Goal: Navigation & Orientation: Understand site structure

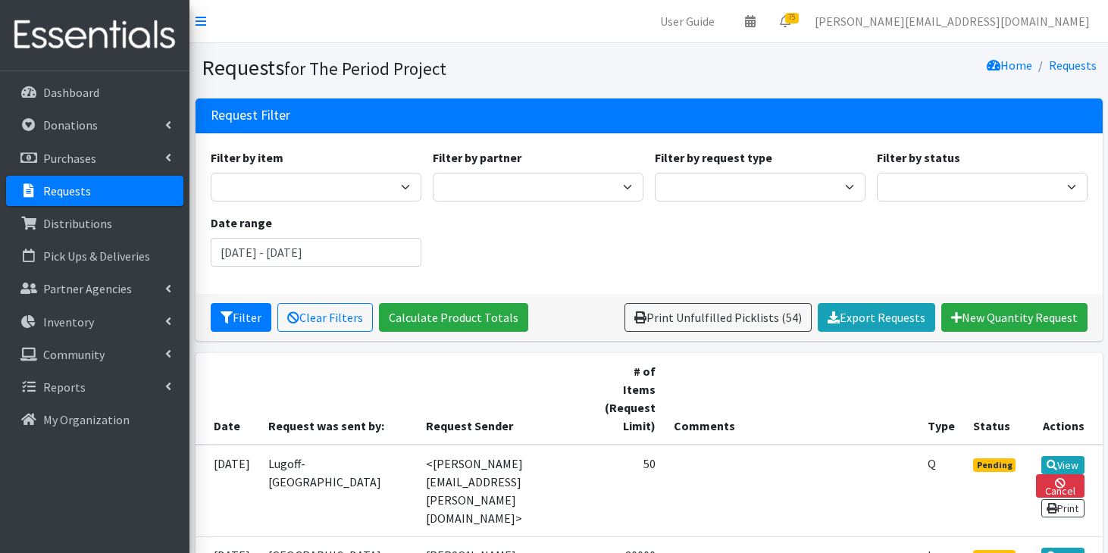
click at [127, 199] on link "Requests" at bounding box center [94, 191] width 177 height 30
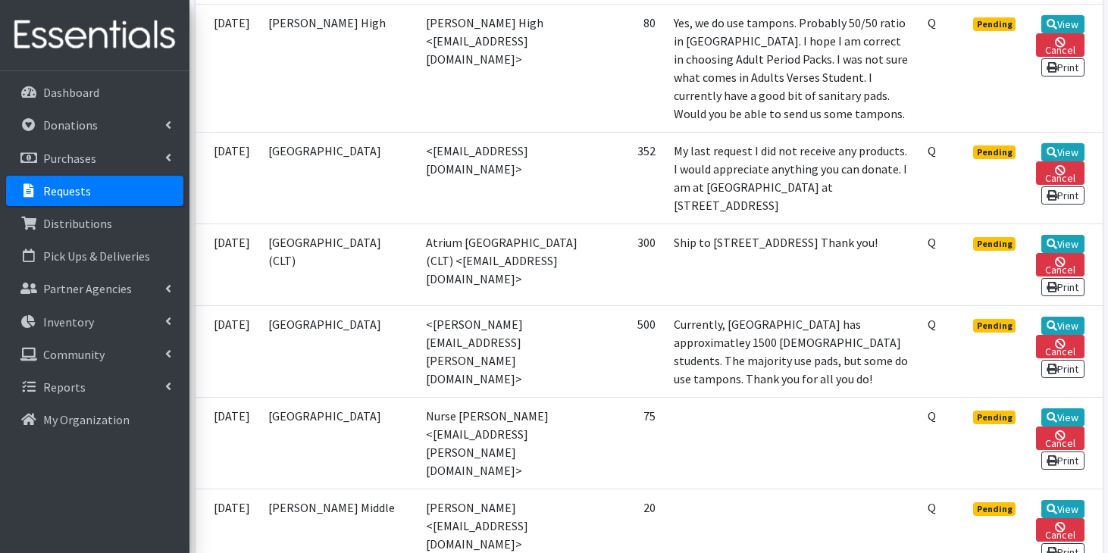
scroll to position [1155, 0]
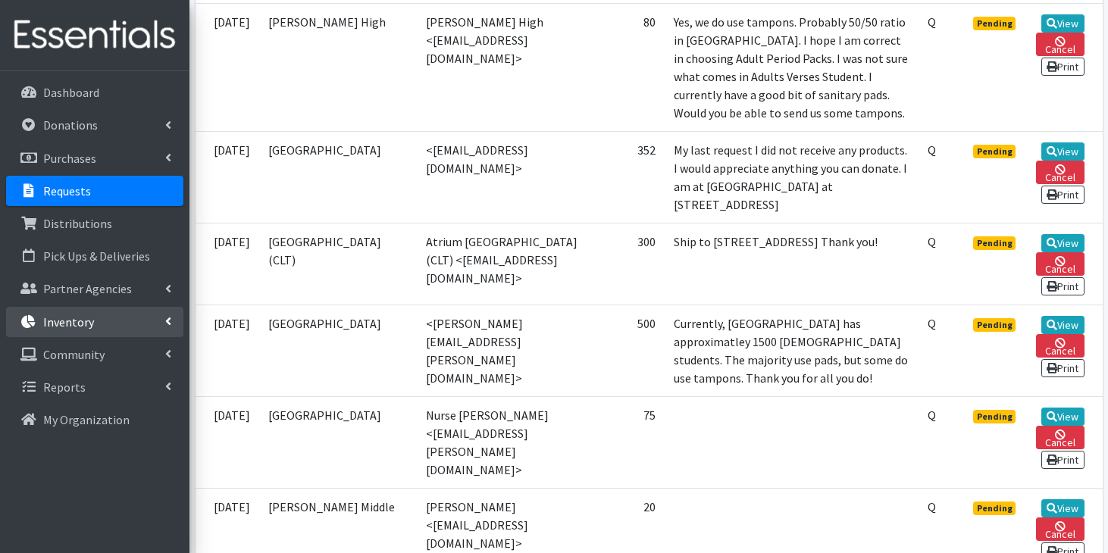
click at [93, 314] on link "Inventory" at bounding box center [94, 322] width 177 height 30
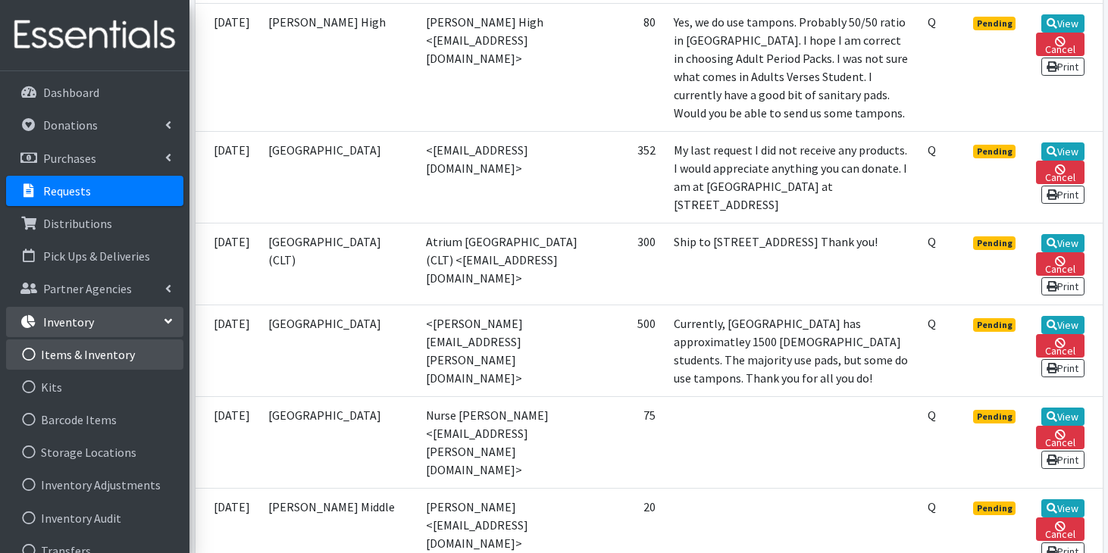
click at [88, 352] on link "Items & Inventory" at bounding box center [94, 355] width 177 height 30
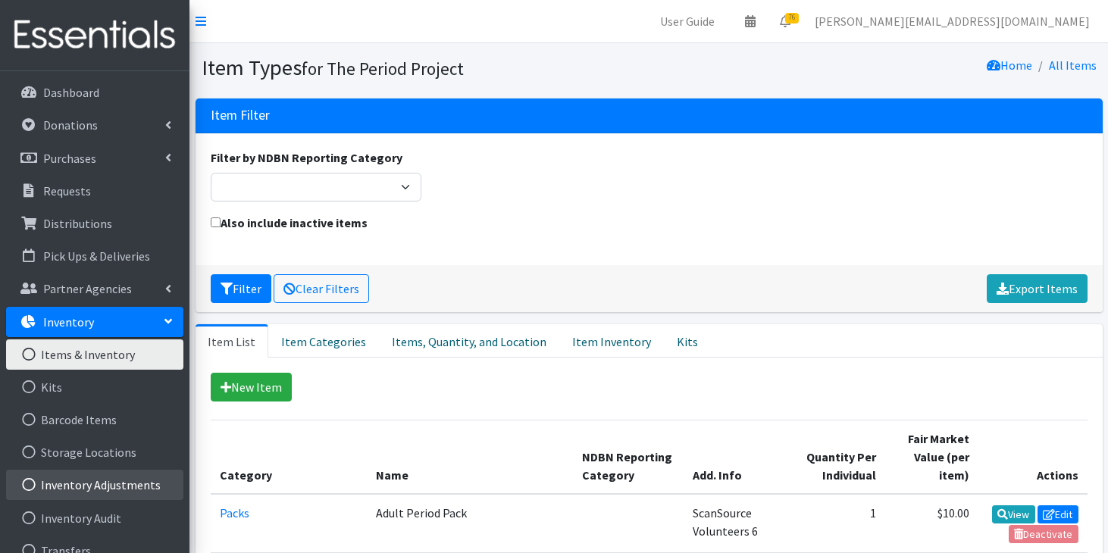
click at [117, 486] on link "Inventory Adjustments" at bounding box center [94, 485] width 177 height 30
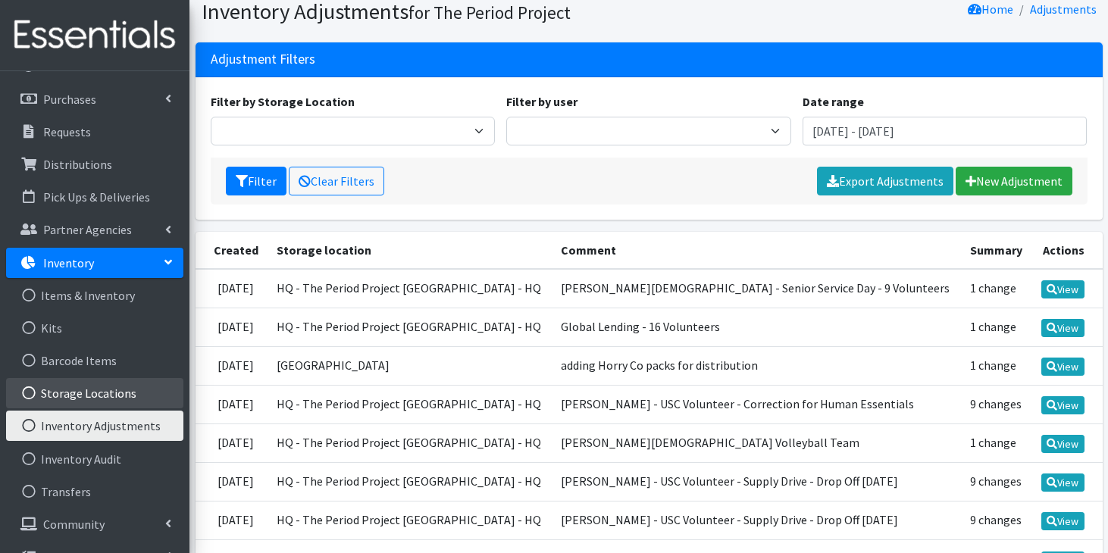
scroll to position [60, 0]
click at [107, 465] on link "Inventory Audit" at bounding box center [94, 458] width 177 height 30
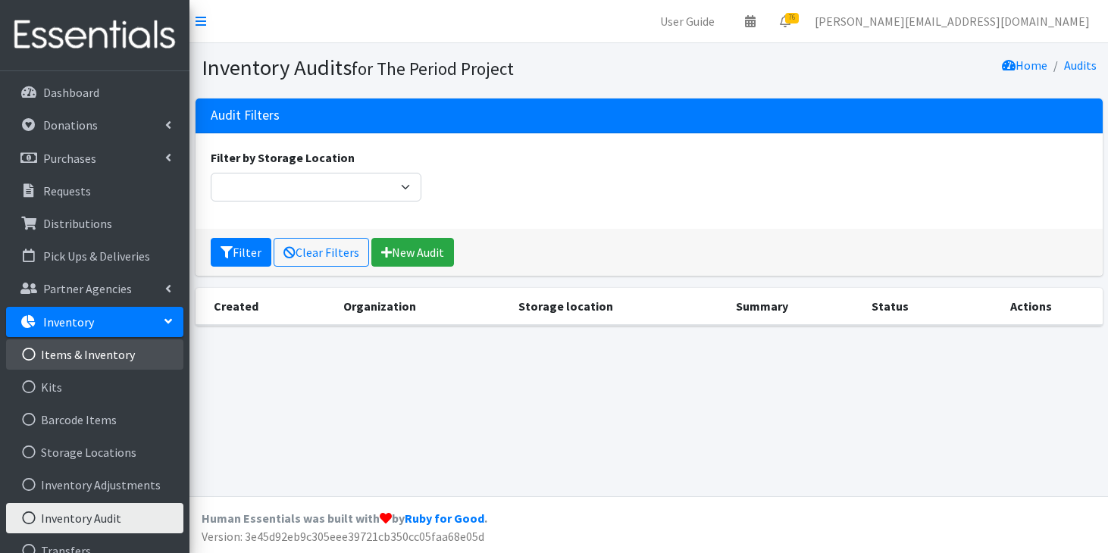
click at [120, 349] on link "Items & Inventory" at bounding box center [94, 355] width 177 height 30
click at [53, 365] on link "Items & Inventory" at bounding box center [94, 355] width 177 height 30
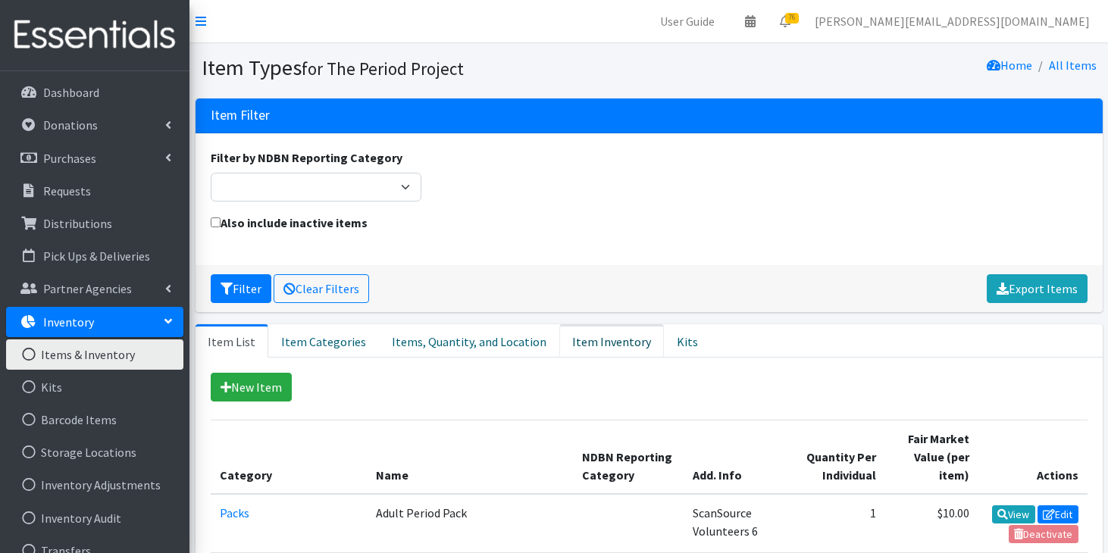
click at [610, 339] on link "Item Inventory" at bounding box center [611, 340] width 105 height 33
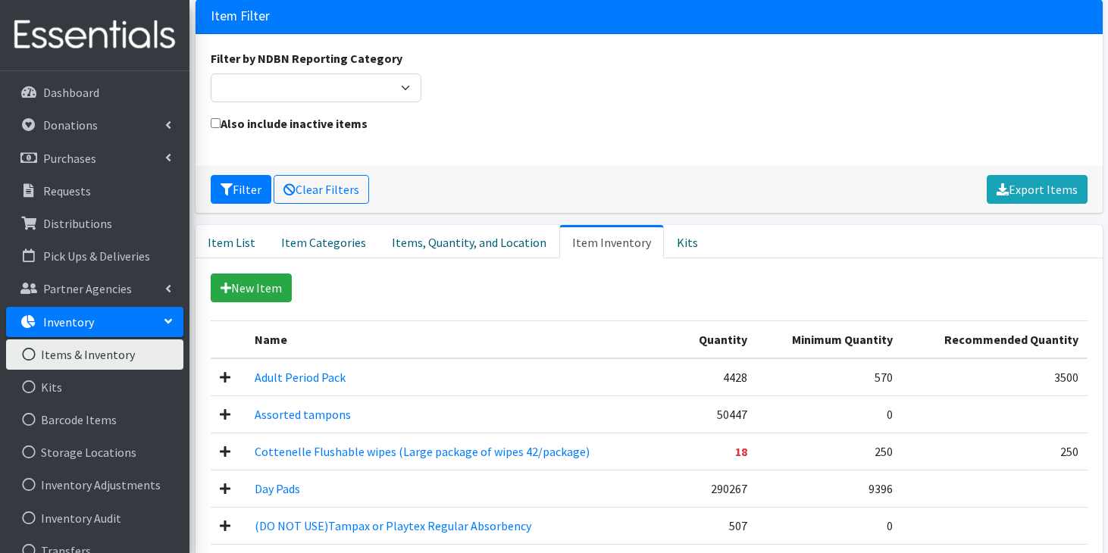
scroll to position [113, 0]
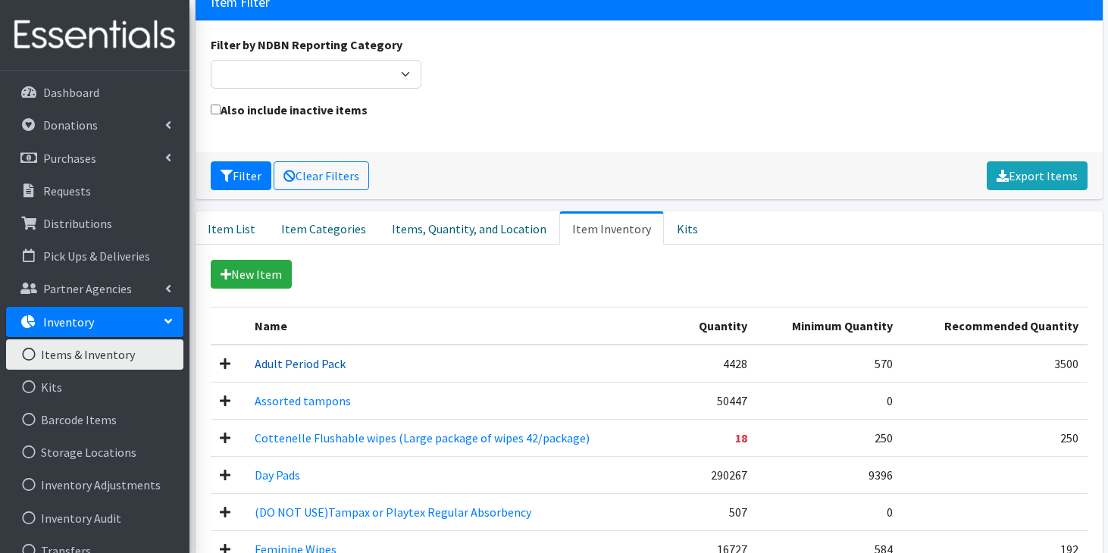
click at [331, 368] on link "Adult Period Pack" at bounding box center [300, 363] width 91 height 15
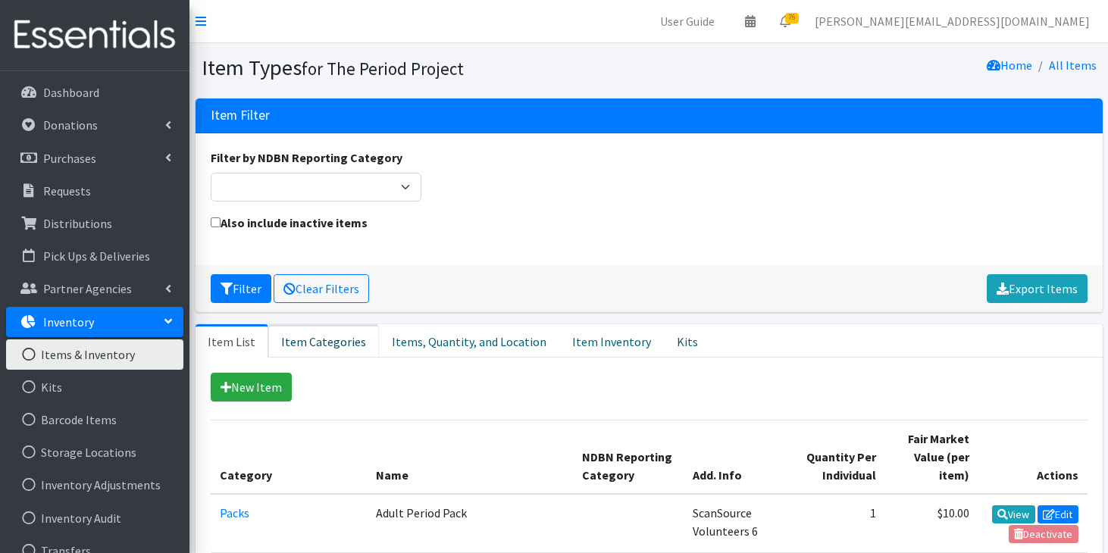
click at [317, 352] on link "Item Categories" at bounding box center [323, 340] width 111 height 33
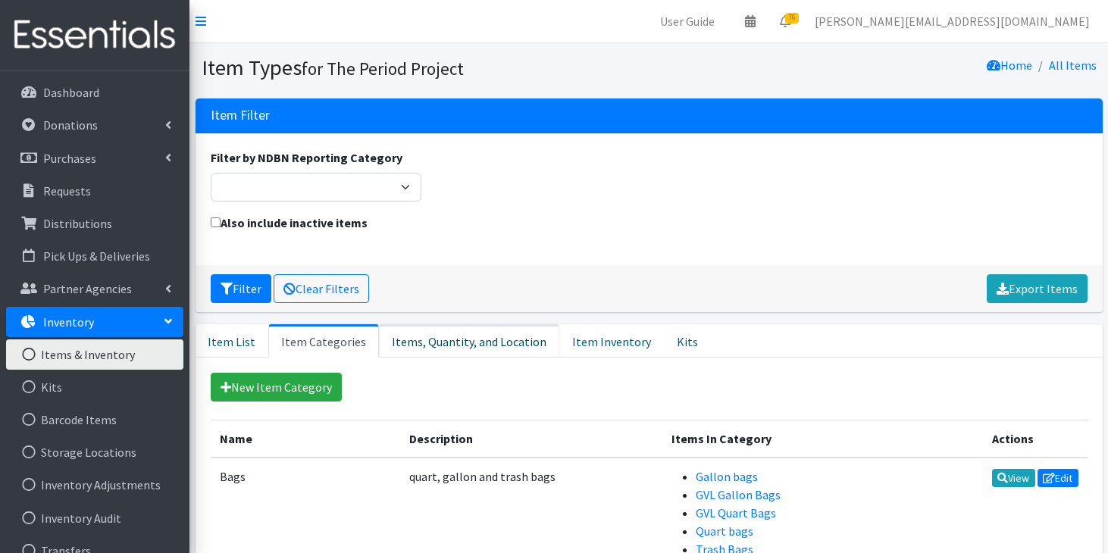
click at [383, 340] on link "Items, Quantity, and Location" at bounding box center [469, 340] width 180 height 33
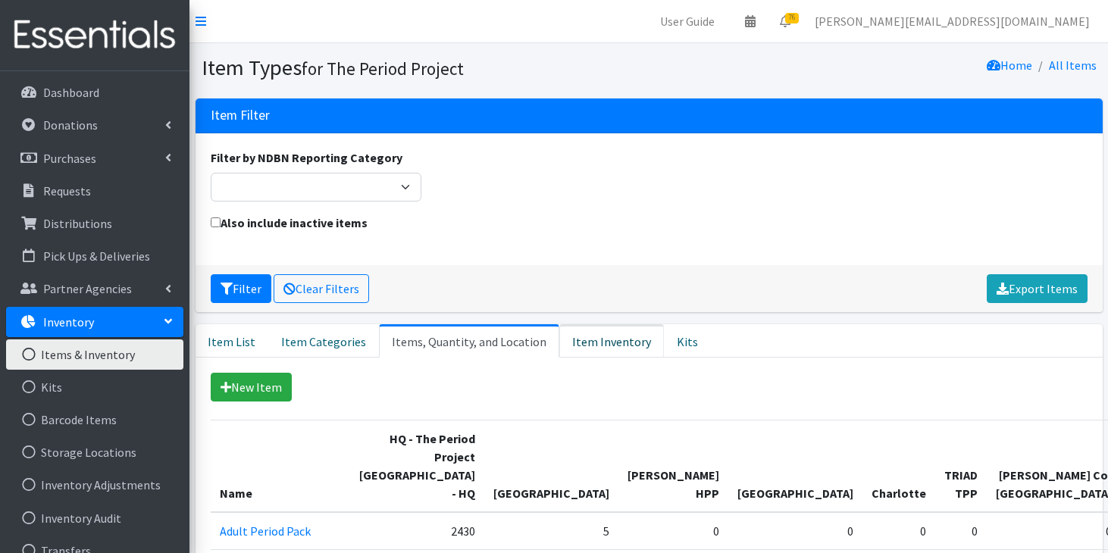
click at [576, 343] on link "Item Inventory" at bounding box center [611, 340] width 105 height 33
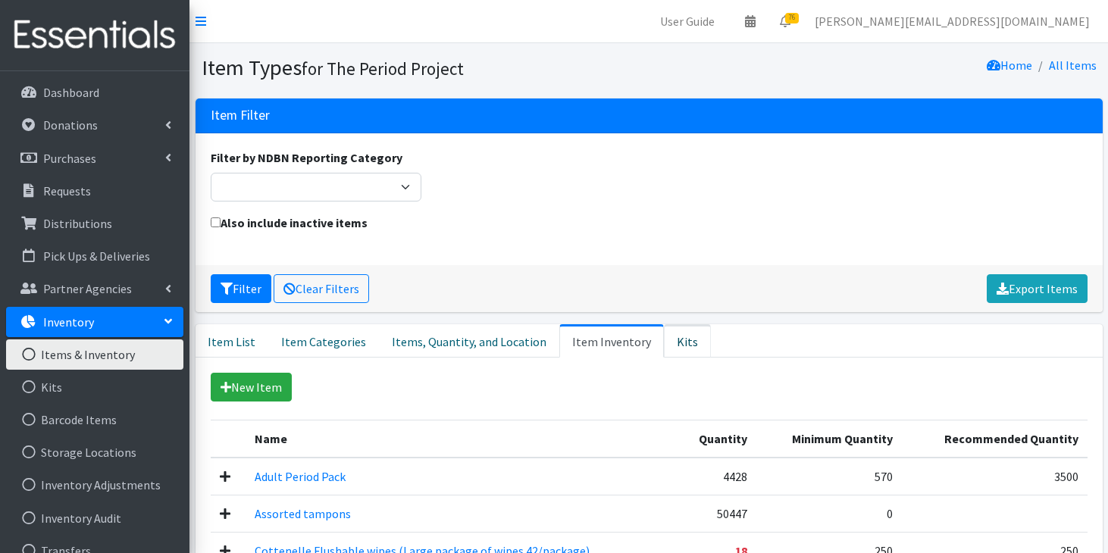
click at [666, 345] on link "Kits" at bounding box center [687, 340] width 47 height 33
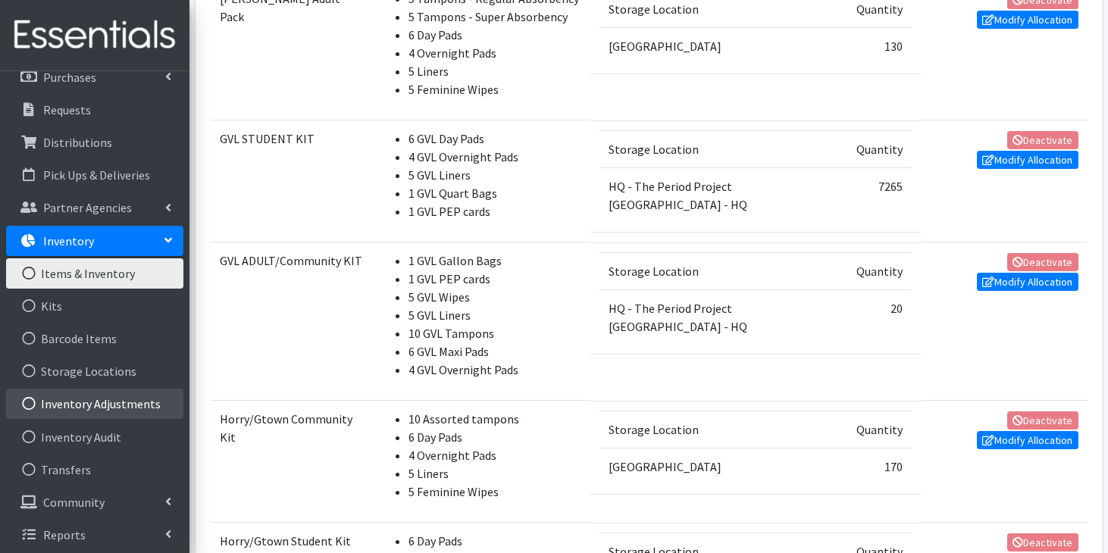
scroll to position [85, 0]
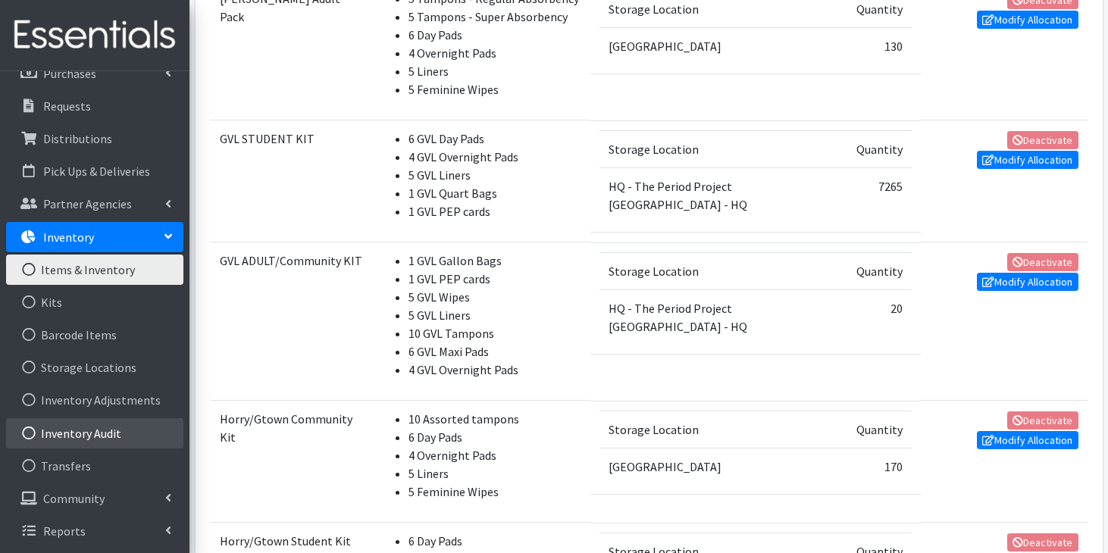
click at [97, 441] on link "Inventory Audit" at bounding box center [94, 433] width 177 height 30
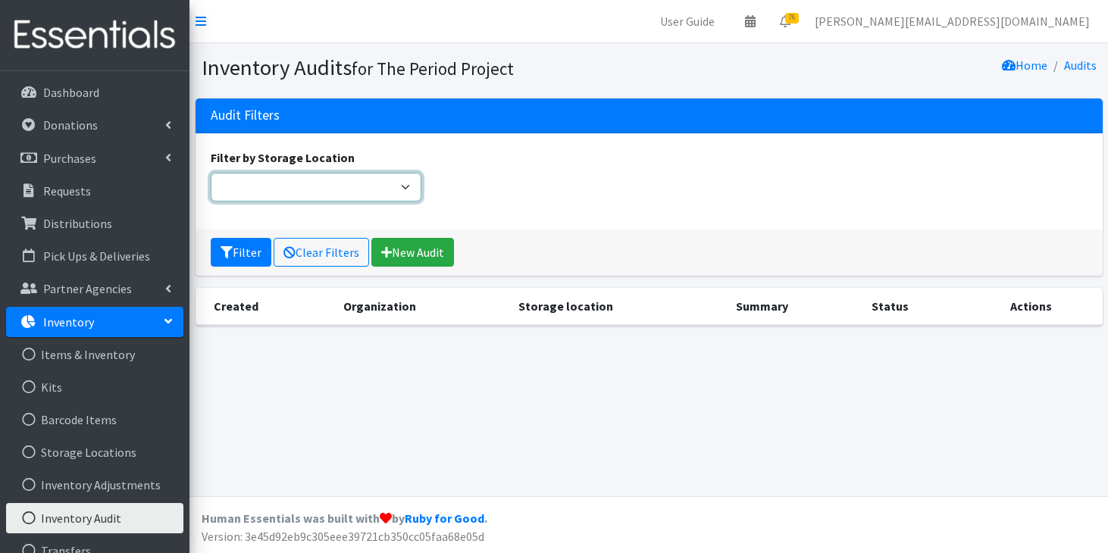
click at [402, 190] on select "Filter by Storage Location" at bounding box center [316, 187] width 211 height 29
click at [211, 173] on select "Filter by Storage Location" at bounding box center [316, 187] width 211 height 29
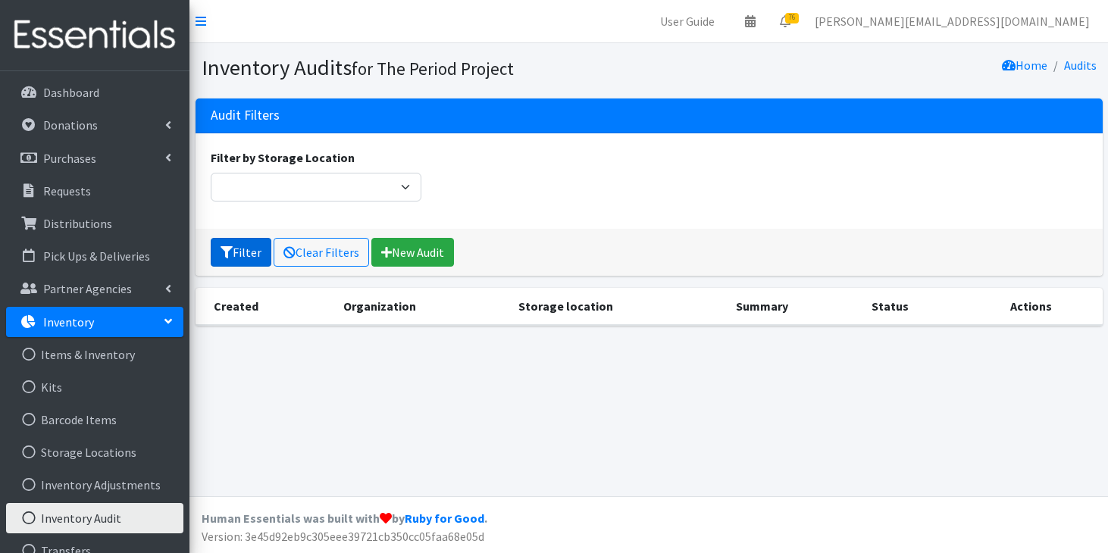
click at [251, 252] on button "Filter" at bounding box center [241, 252] width 61 height 29
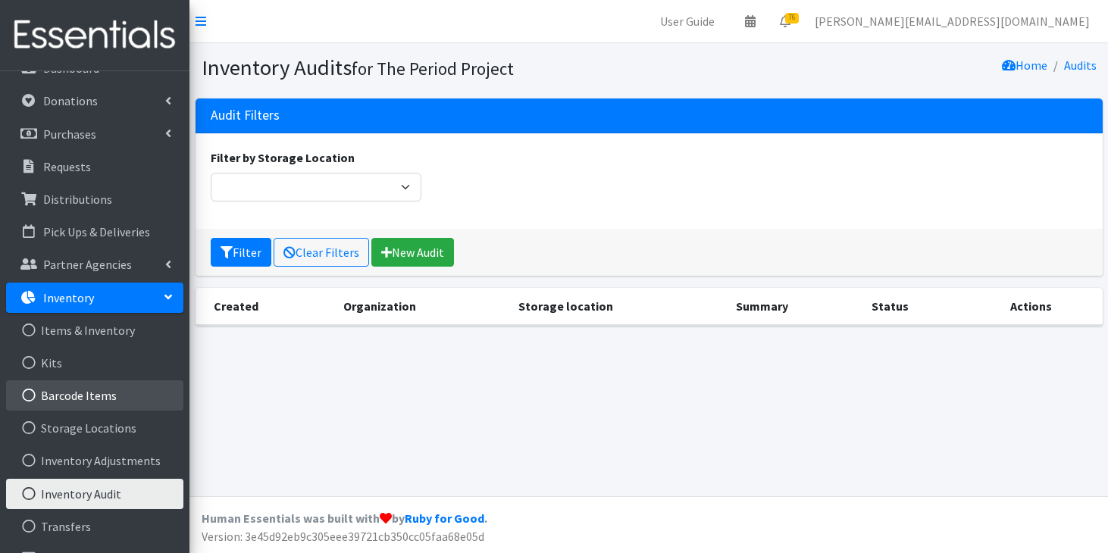
scroll to position [33, 0]
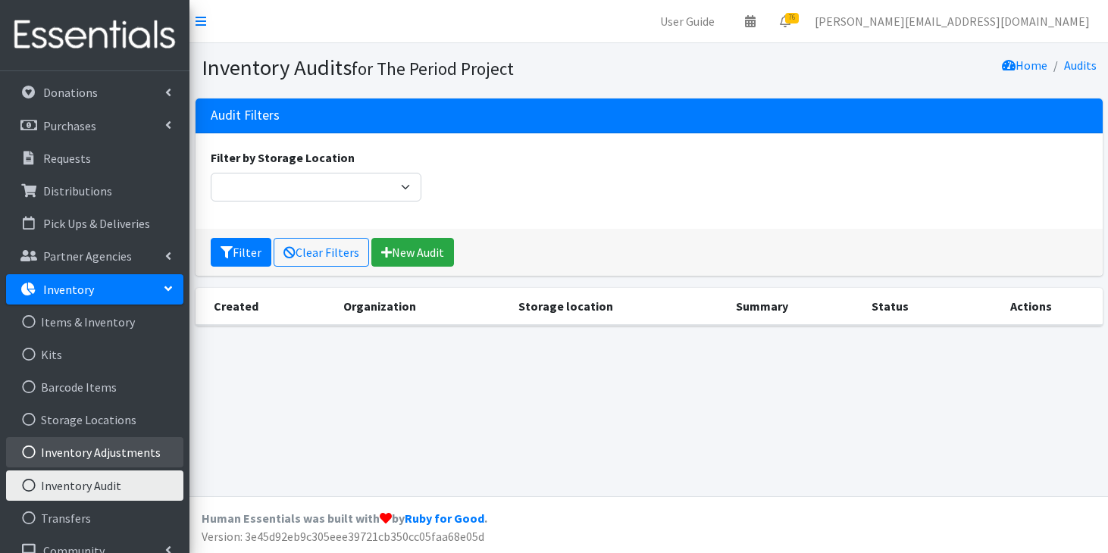
click at [103, 446] on link "Inventory Adjustments" at bounding box center [94, 452] width 177 height 30
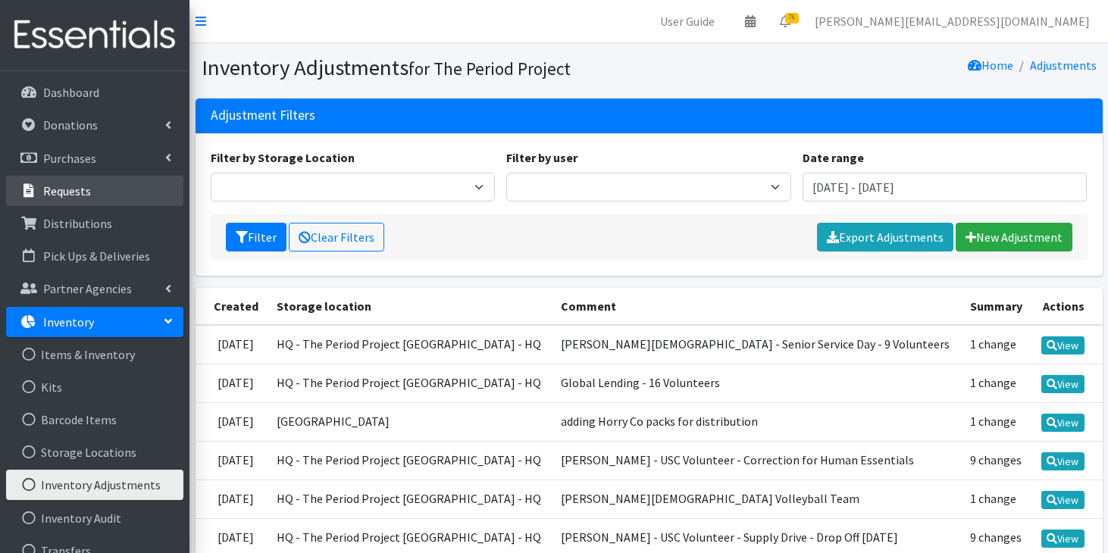
click at [83, 205] on link "Requests" at bounding box center [94, 191] width 177 height 30
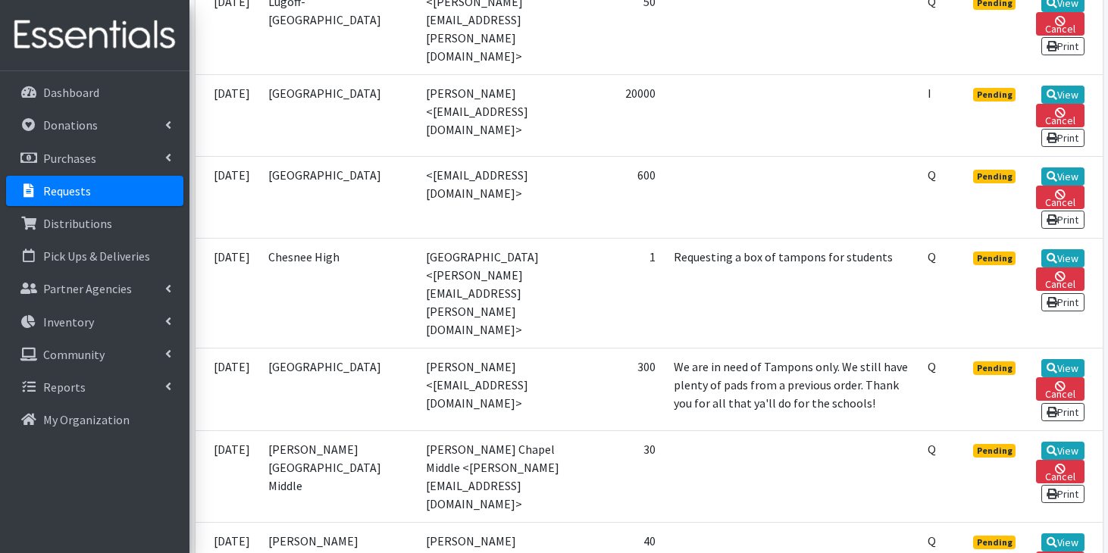
scroll to position [545, 0]
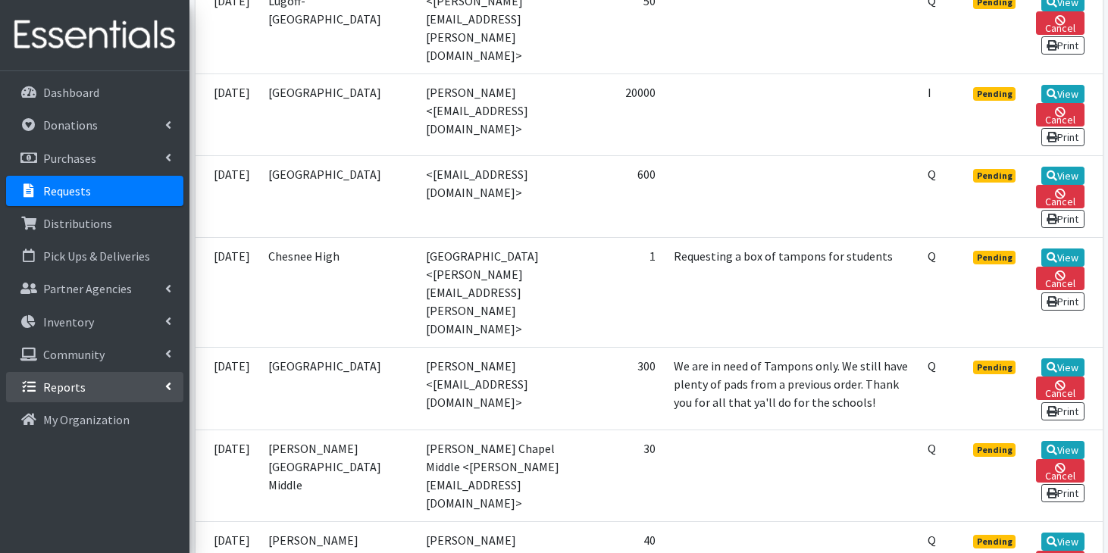
click at [168, 382] on icon at bounding box center [168, 387] width 6 height 12
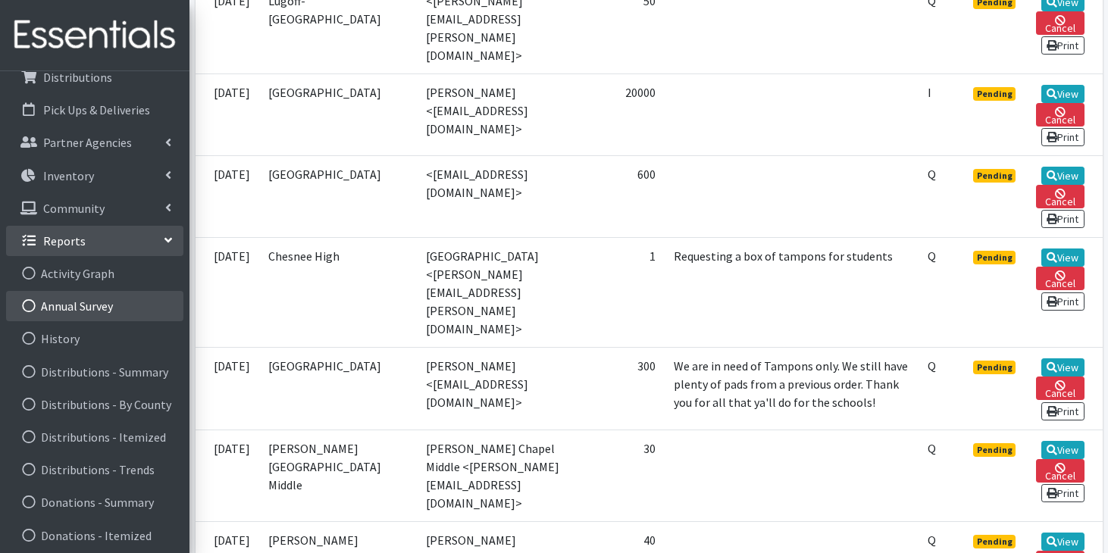
scroll to position [148, 0]
click at [142, 440] on link "Distributions - Itemized" at bounding box center [94, 436] width 177 height 30
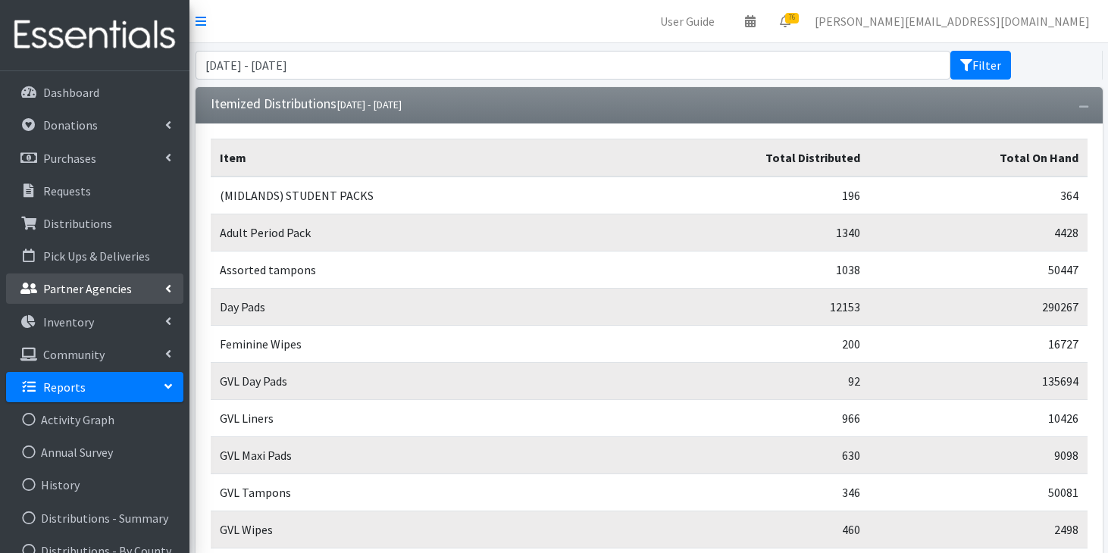
click at [156, 292] on link "Partner Agencies" at bounding box center [94, 289] width 177 height 30
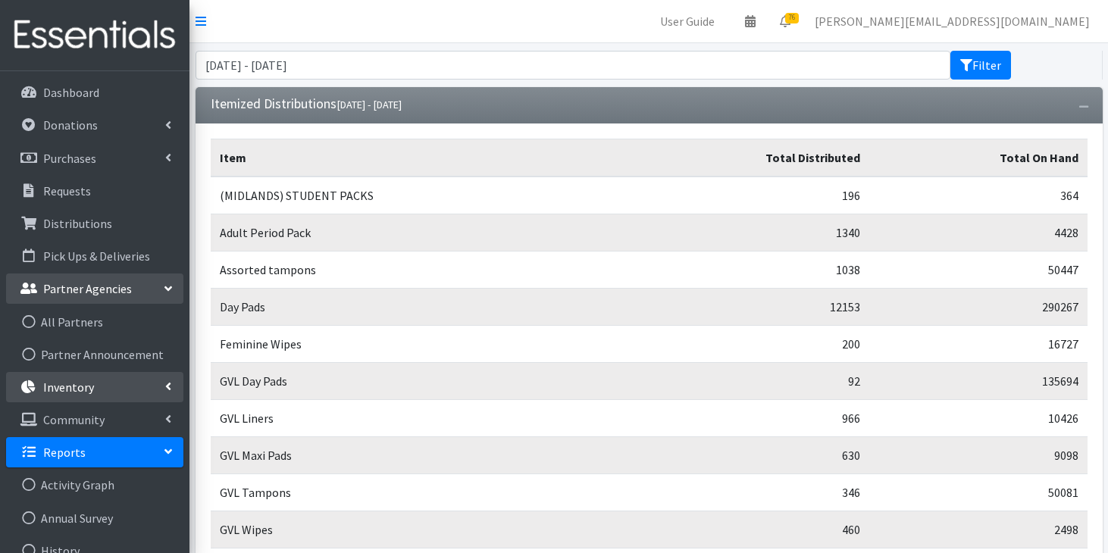
click at [130, 387] on link "Inventory" at bounding box center [94, 387] width 177 height 30
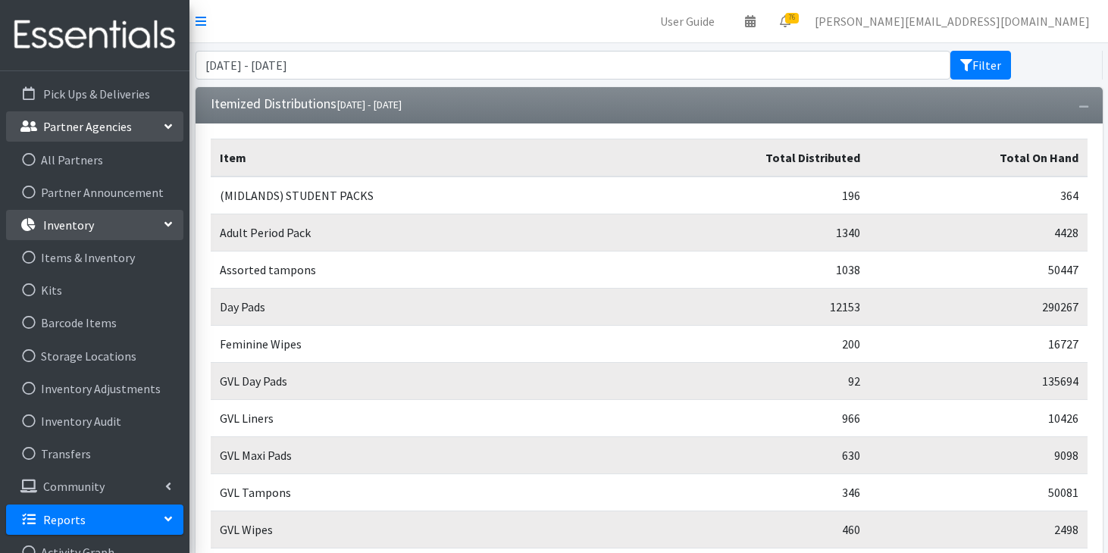
scroll to position [164, 0]
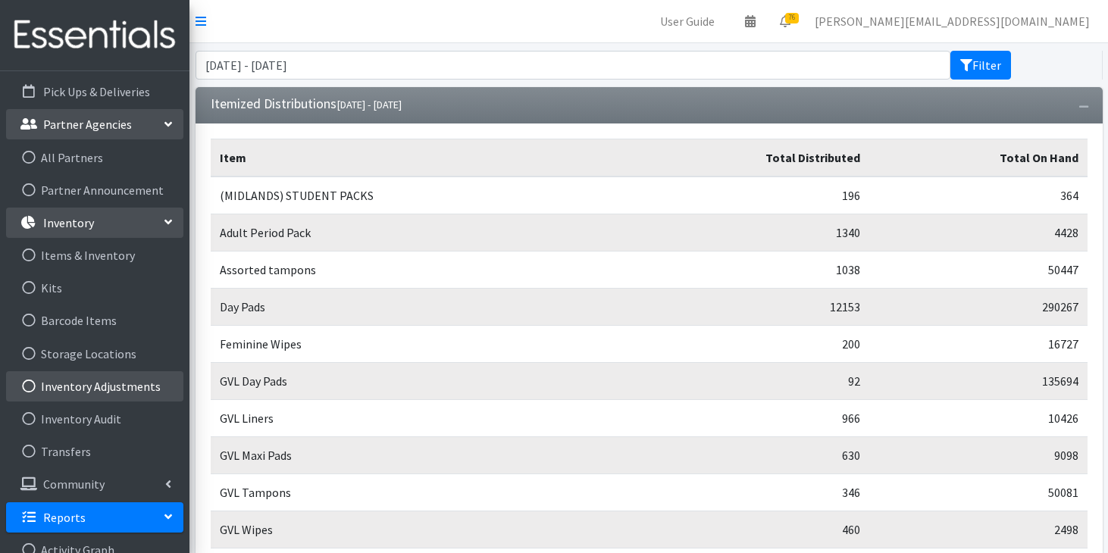
click at [139, 382] on link "Inventory Adjustments" at bounding box center [94, 386] width 177 height 30
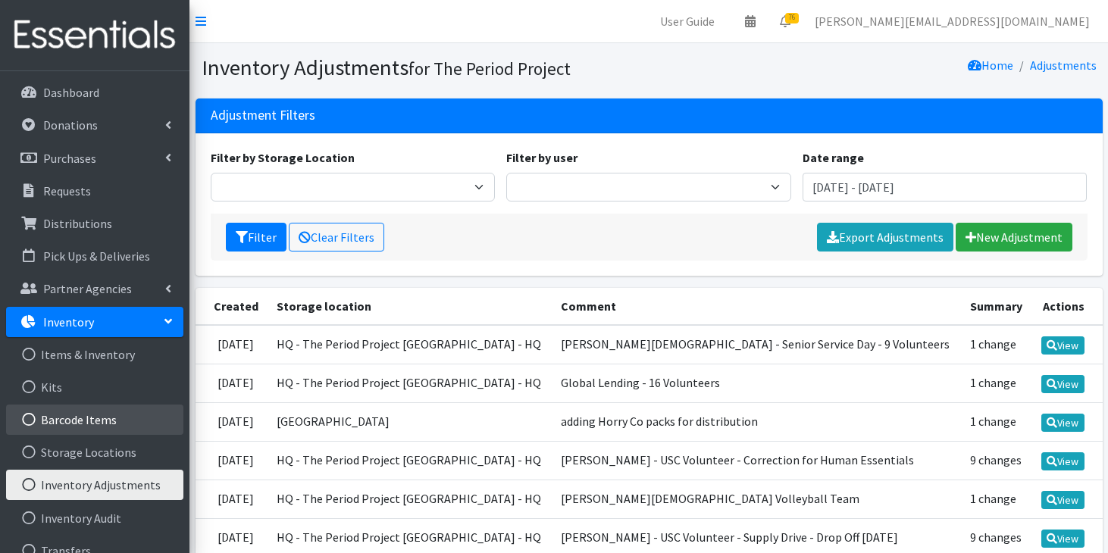
click at [124, 418] on link "Barcode Items" at bounding box center [94, 420] width 177 height 30
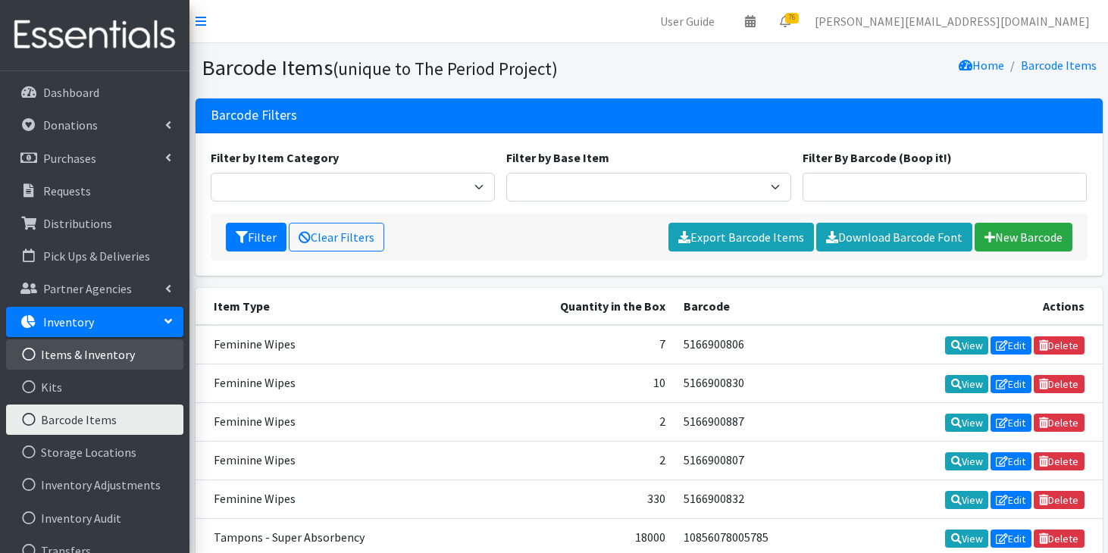
click at [141, 360] on link "Items & Inventory" at bounding box center [94, 355] width 177 height 30
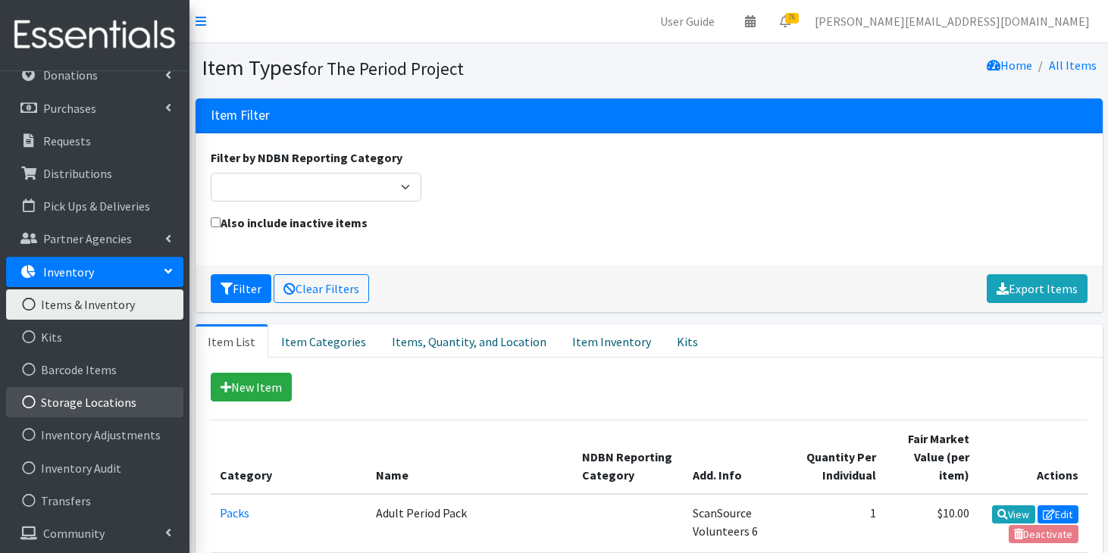
scroll to position [52, 0]
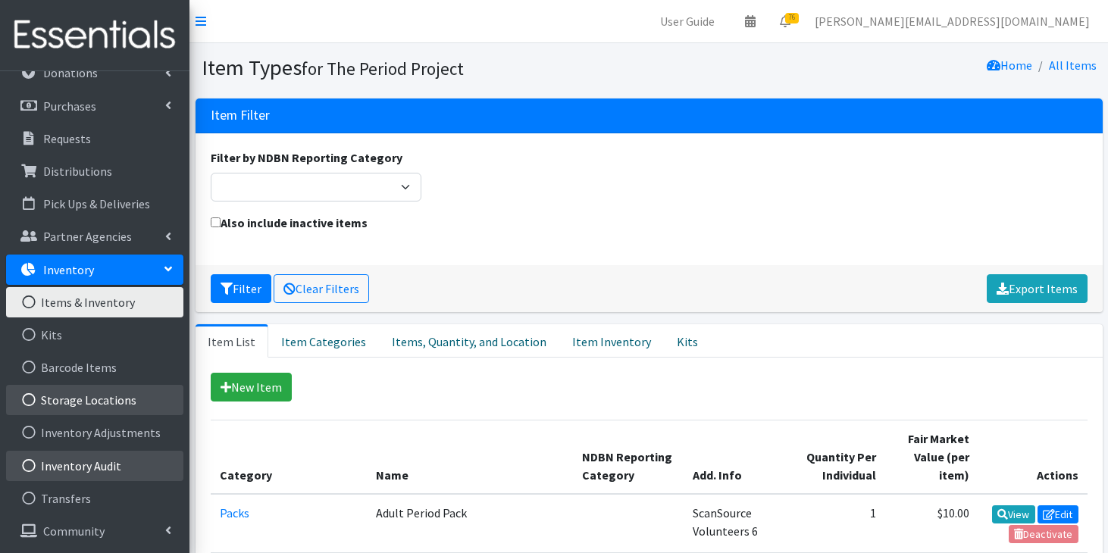
click at [124, 461] on link "Inventory Audit" at bounding box center [94, 466] width 177 height 30
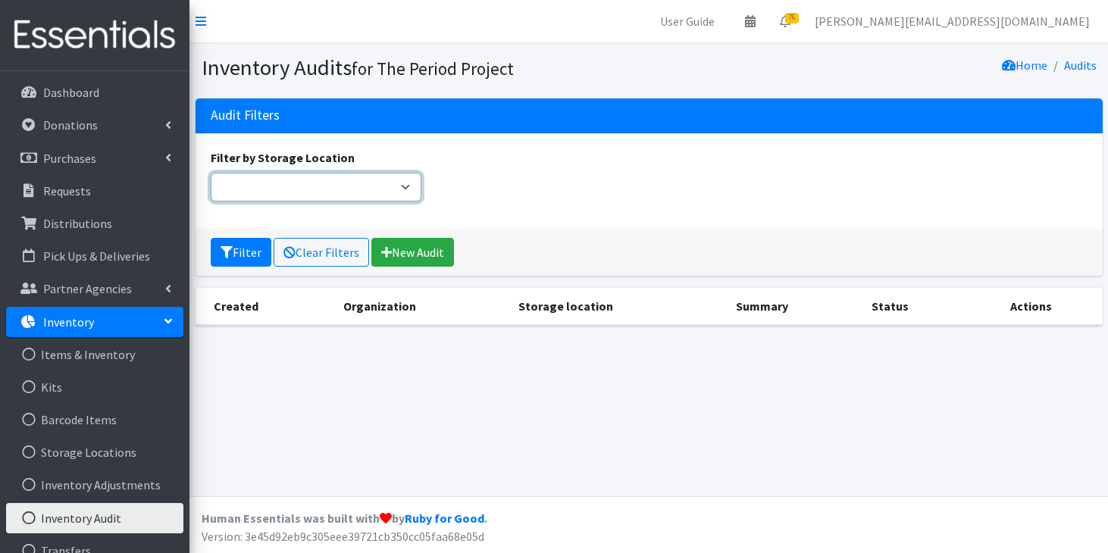
click at [408, 196] on select "Filter by Storage Location" at bounding box center [316, 187] width 211 height 29
click at [211, 173] on select "Filter by Storage Location" at bounding box center [316, 187] width 211 height 29
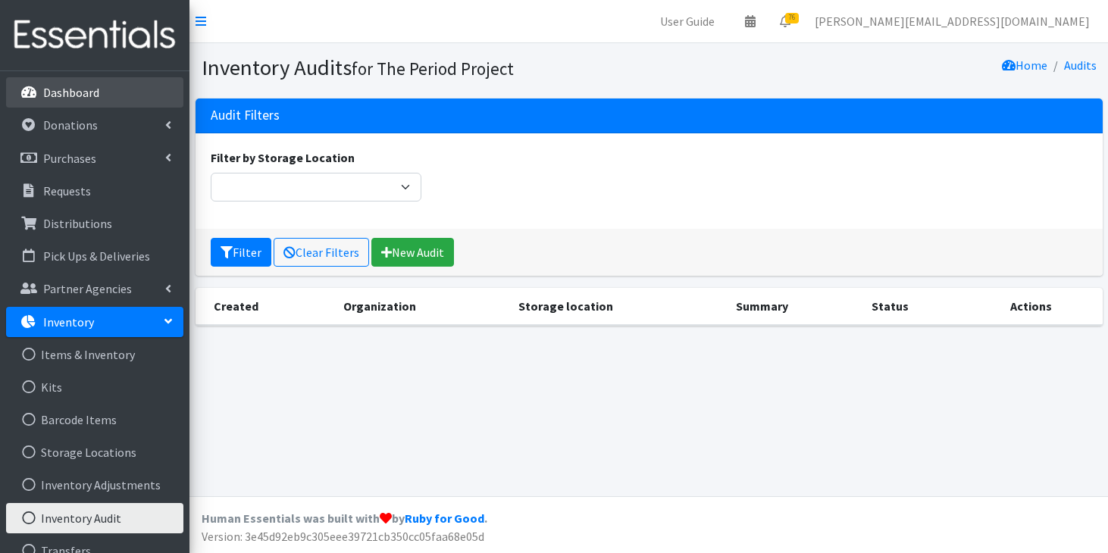
click at [88, 102] on link "Dashboard" at bounding box center [94, 92] width 177 height 30
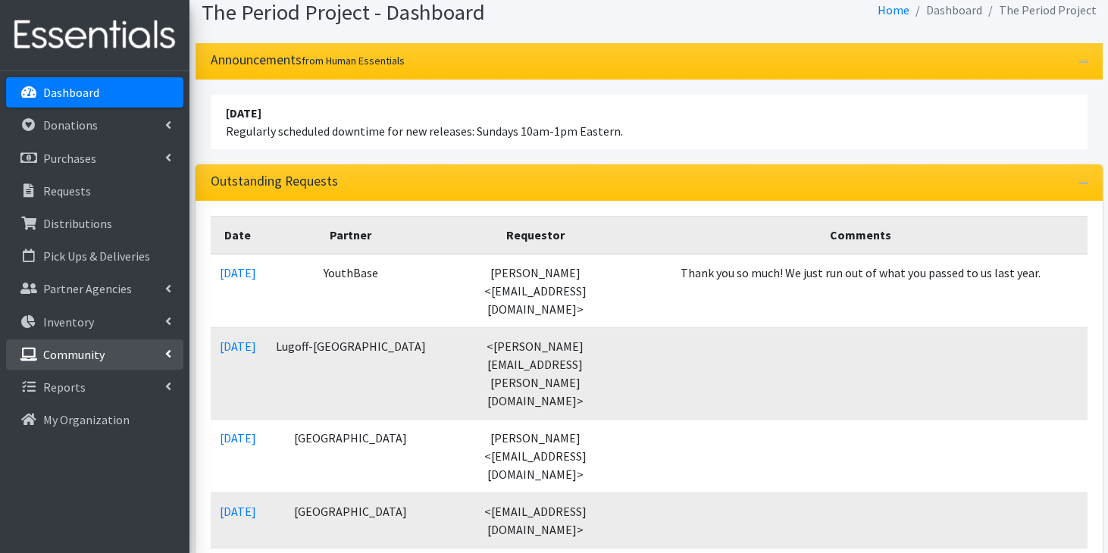
scroll to position [57, 0]
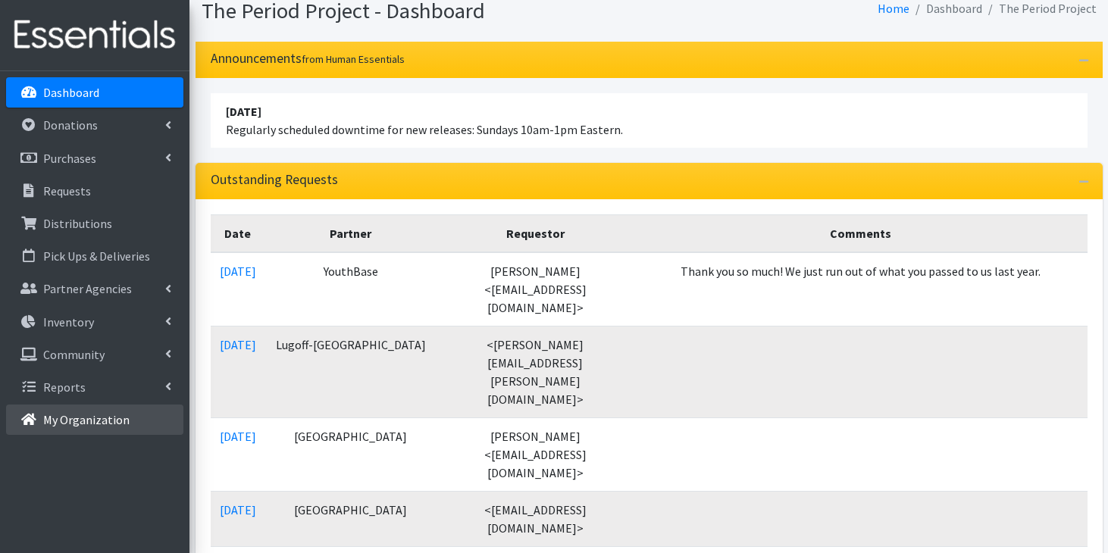
click at [79, 423] on p "My Organization" at bounding box center [86, 419] width 86 height 15
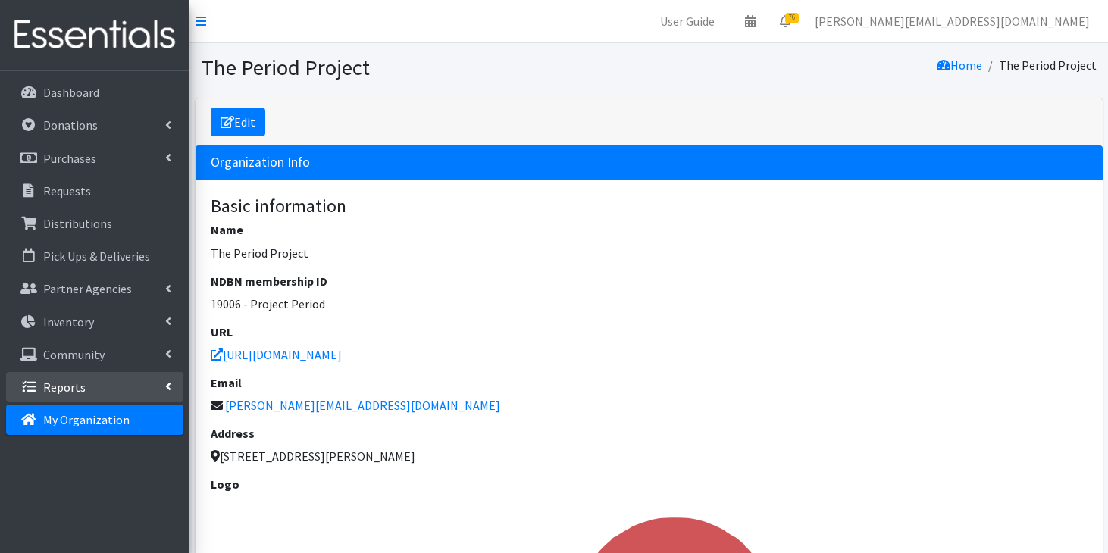
click at [99, 384] on link "Reports" at bounding box center [94, 387] width 177 height 30
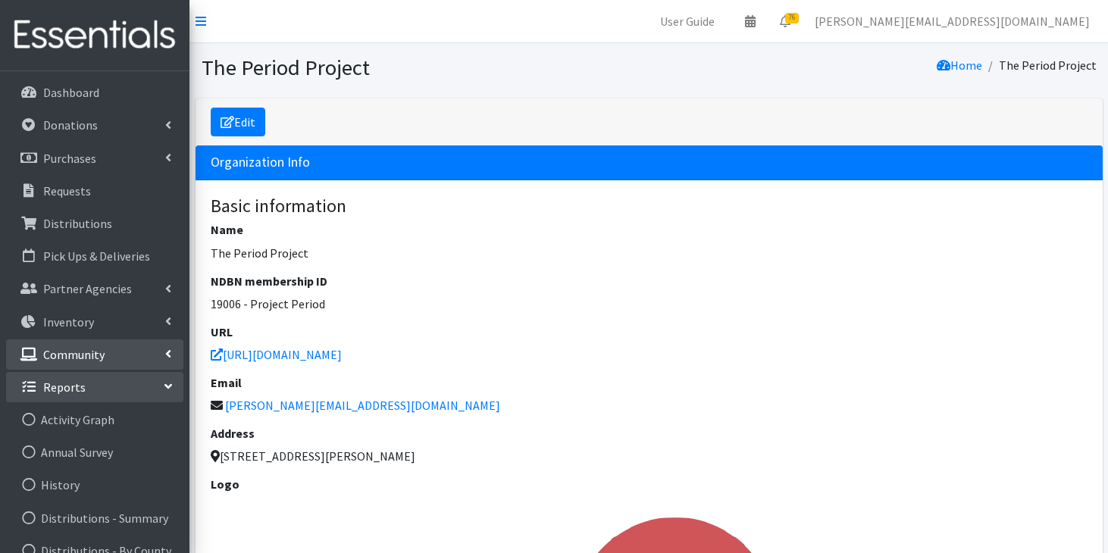
click at [138, 344] on link "Community" at bounding box center [94, 355] width 177 height 30
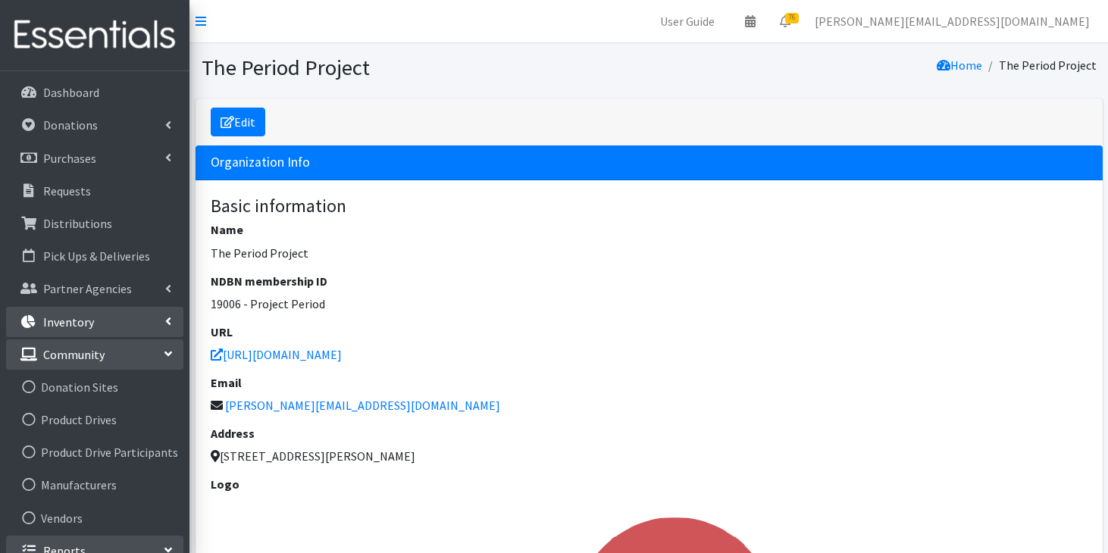
click at [146, 313] on link "Inventory" at bounding box center [94, 322] width 177 height 30
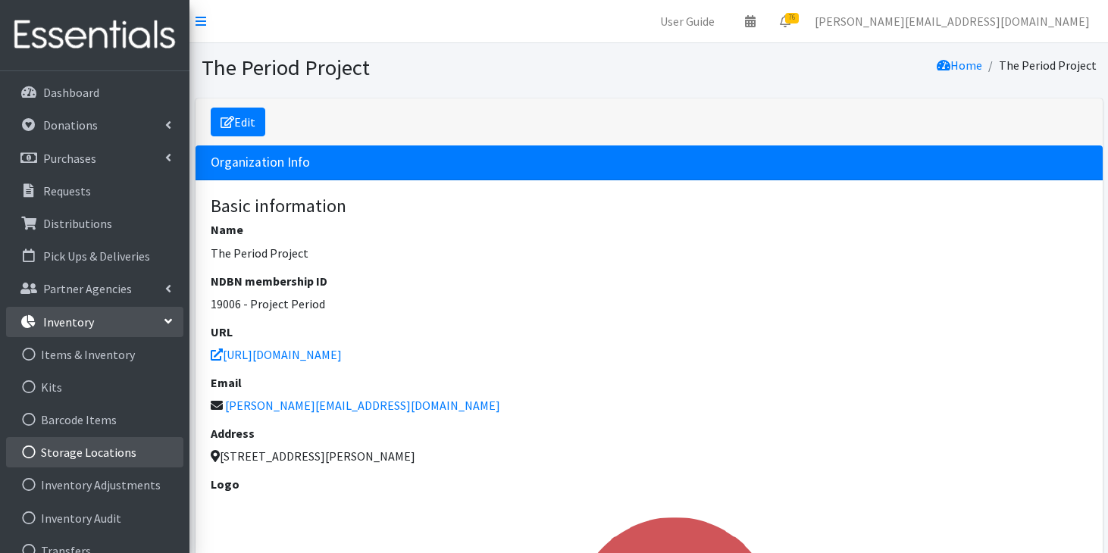
click at [94, 448] on link "Storage Locations" at bounding box center [94, 452] width 177 height 30
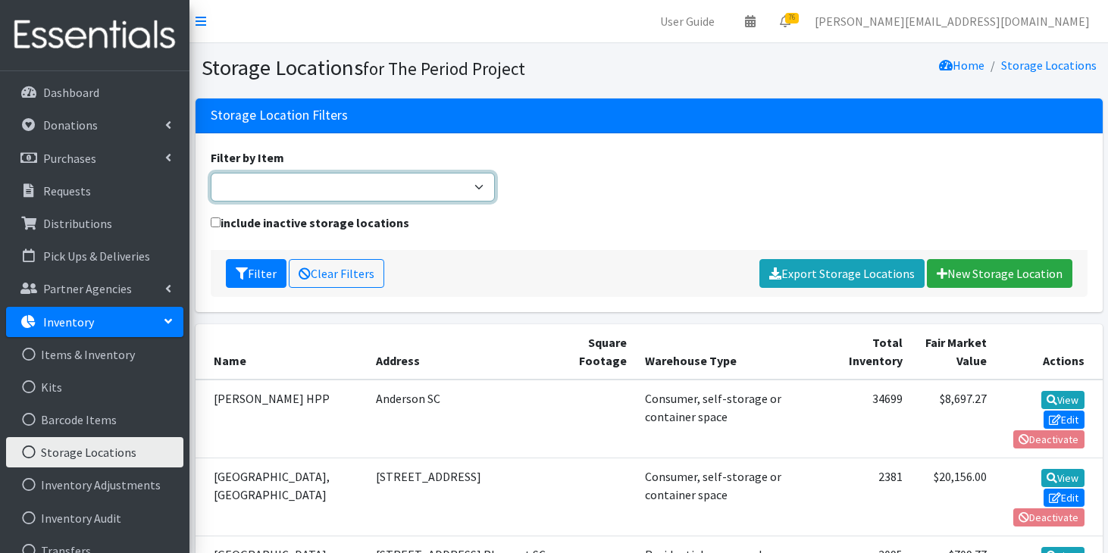
click at [311, 190] on select "(DO NOT USE)Tampax or Playtex Regular Absorbency (GREENWOOD) Adult Pack (GREENW…" at bounding box center [353, 187] width 285 height 29
click at [211, 173] on select "(DO NOT USE)Tampax or Playtex Regular Absorbency (GREENWOOD) Adult Pack (GREENW…" at bounding box center [353, 187] width 285 height 29
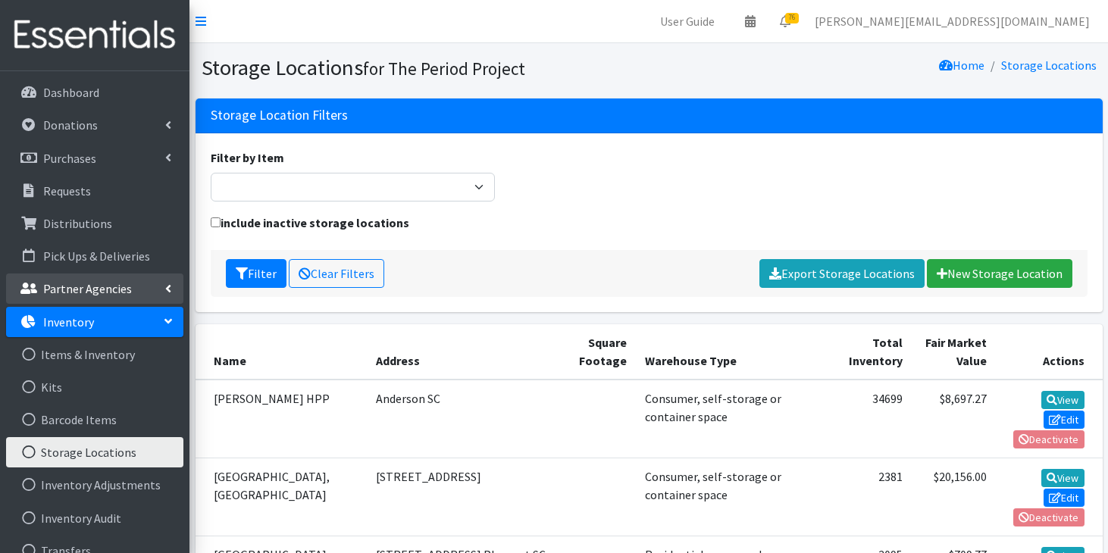
click at [126, 291] on p "Partner Agencies" at bounding box center [87, 288] width 89 height 15
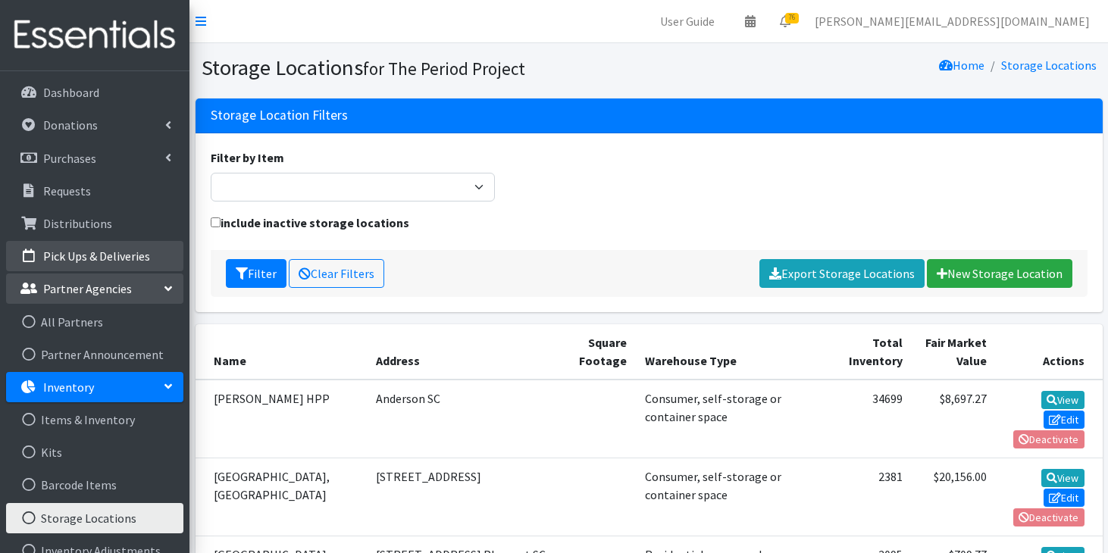
click at [135, 256] on p "Pick Ups & Deliveries" at bounding box center [96, 256] width 107 height 15
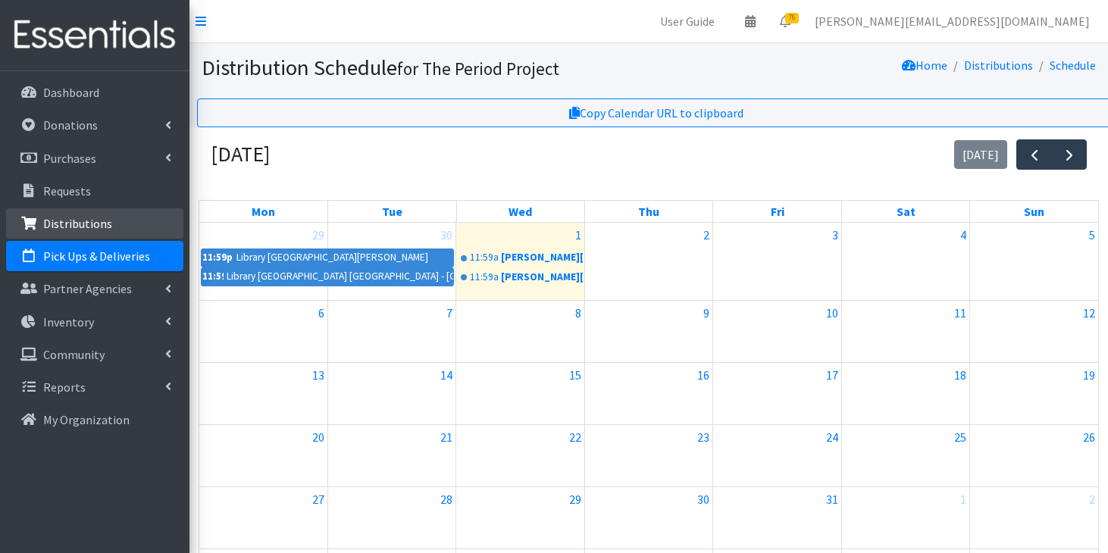
click at [143, 222] on link "Distributions" at bounding box center [94, 223] width 177 height 30
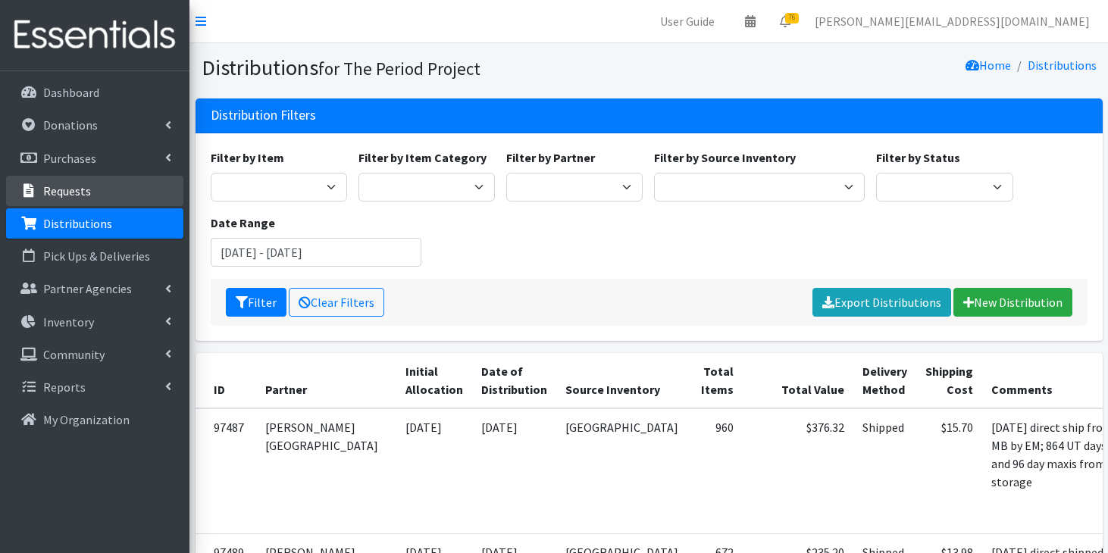
click at [131, 186] on link "Requests" at bounding box center [94, 191] width 177 height 30
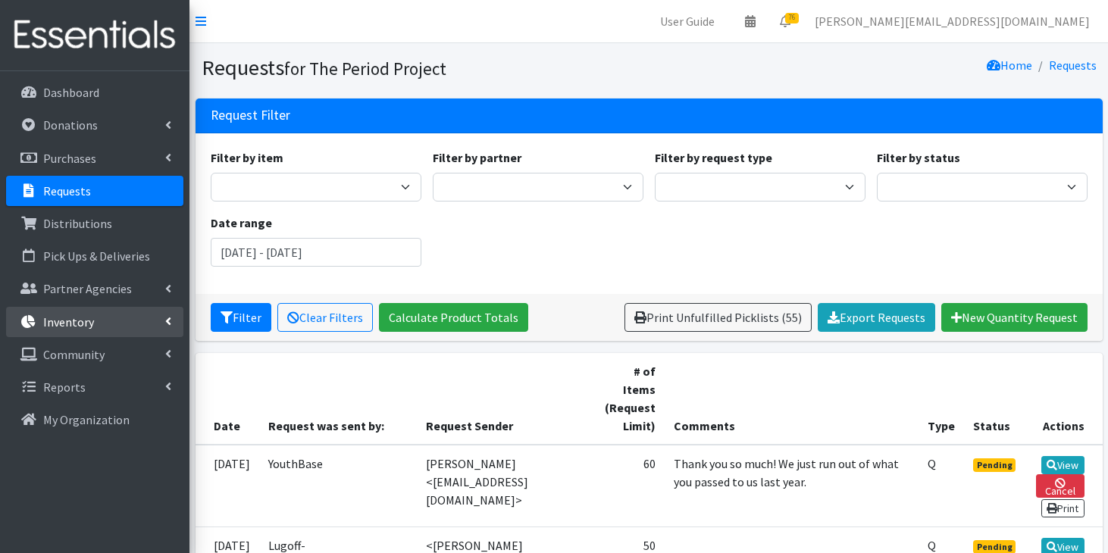
click at [124, 318] on link "Inventory" at bounding box center [94, 322] width 177 height 30
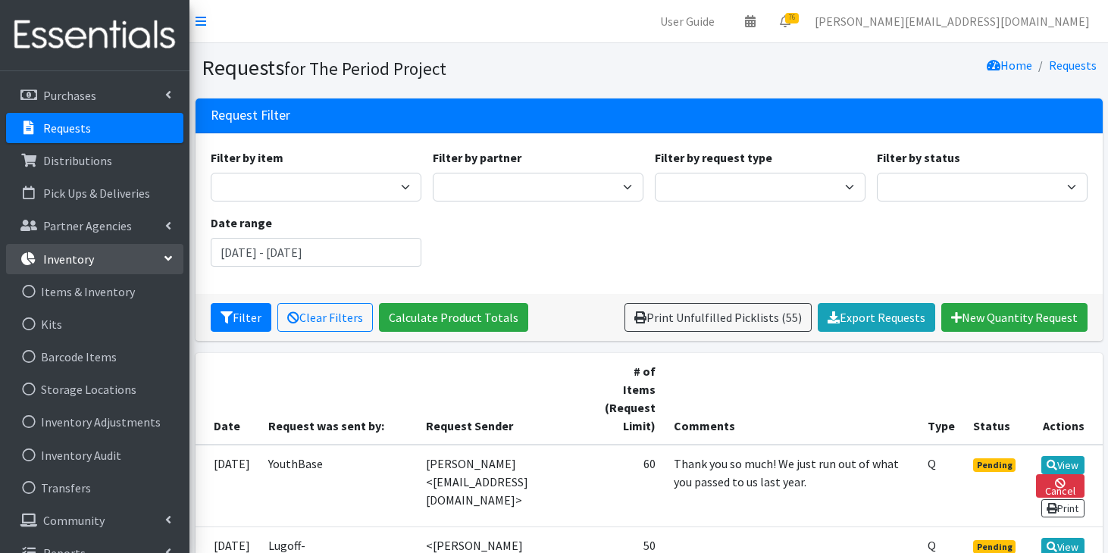
scroll to position [67, 0]
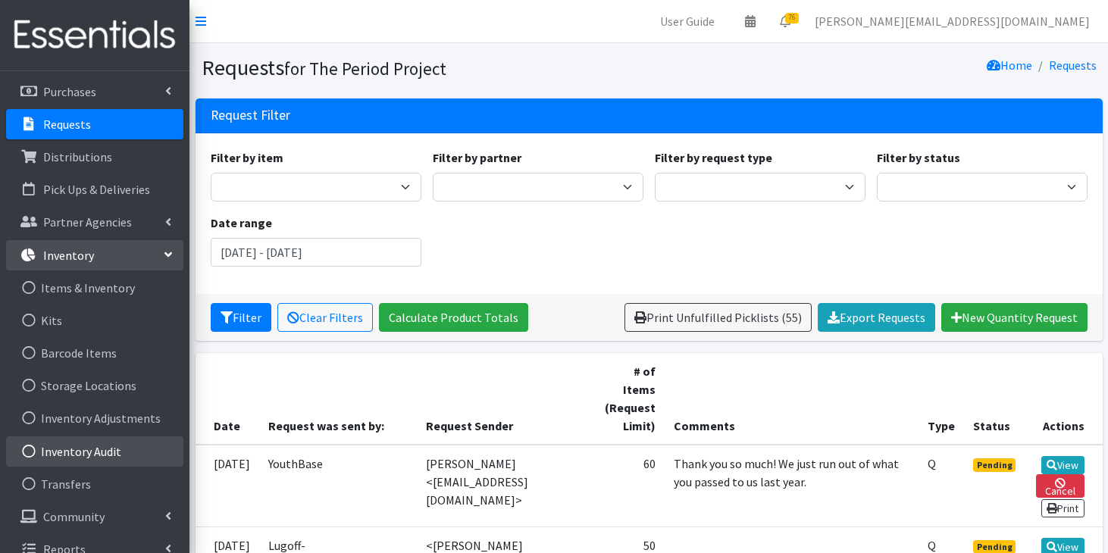
click at [113, 459] on link "Inventory Audit" at bounding box center [94, 452] width 177 height 30
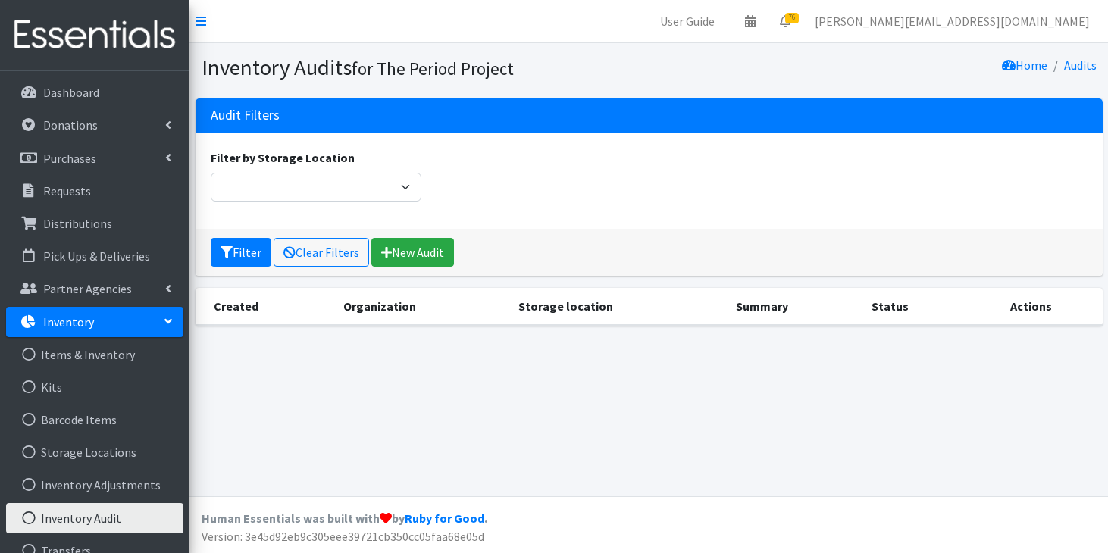
click at [162, 324] on icon at bounding box center [168, 321] width 12 height 6
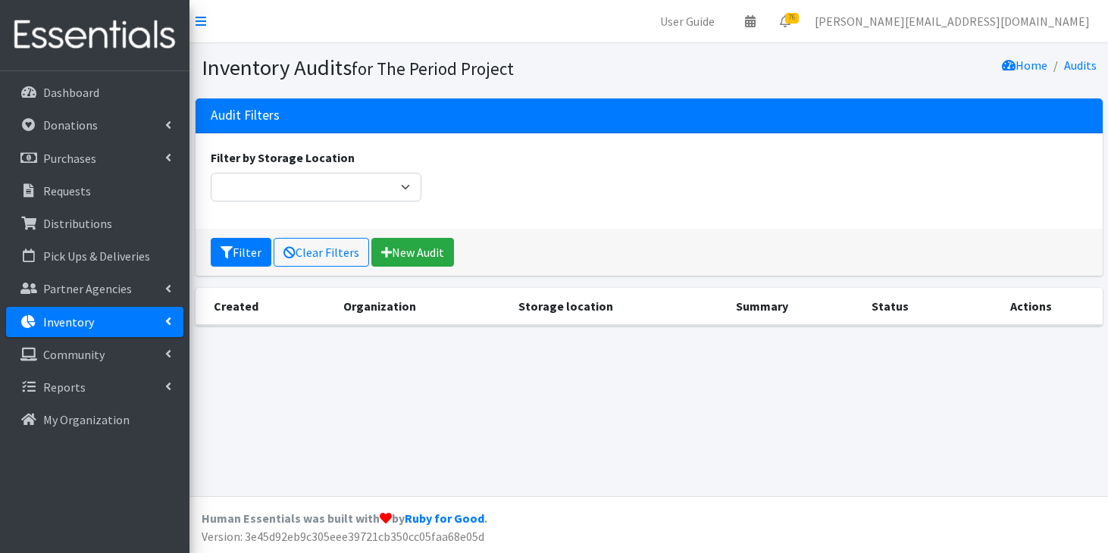
click at [166, 324] on icon at bounding box center [168, 321] width 6 height 12
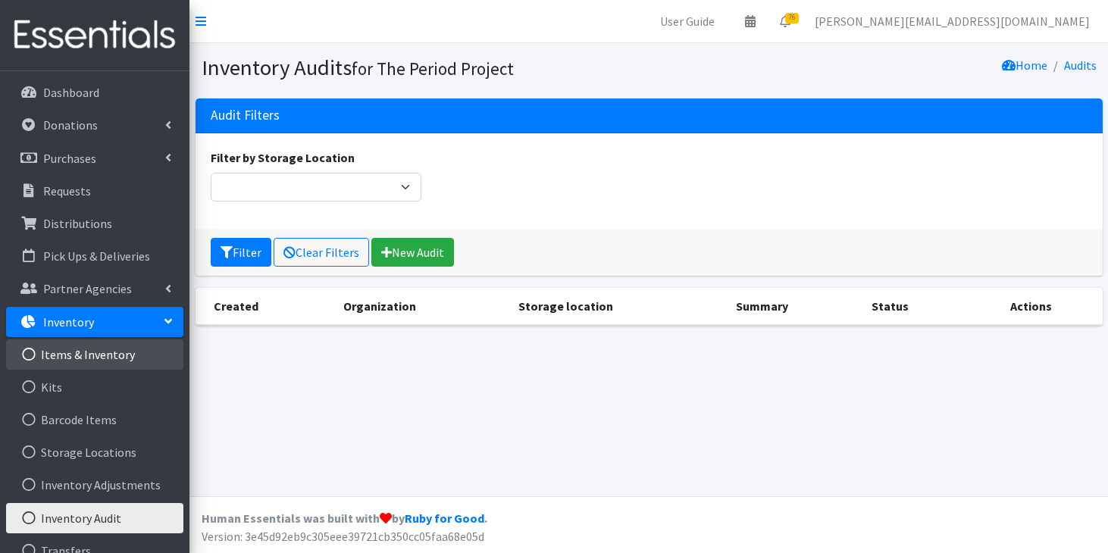
click at [107, 359] on link "Items & Inventory" at bounding box center [94, 355] width 177 height 30
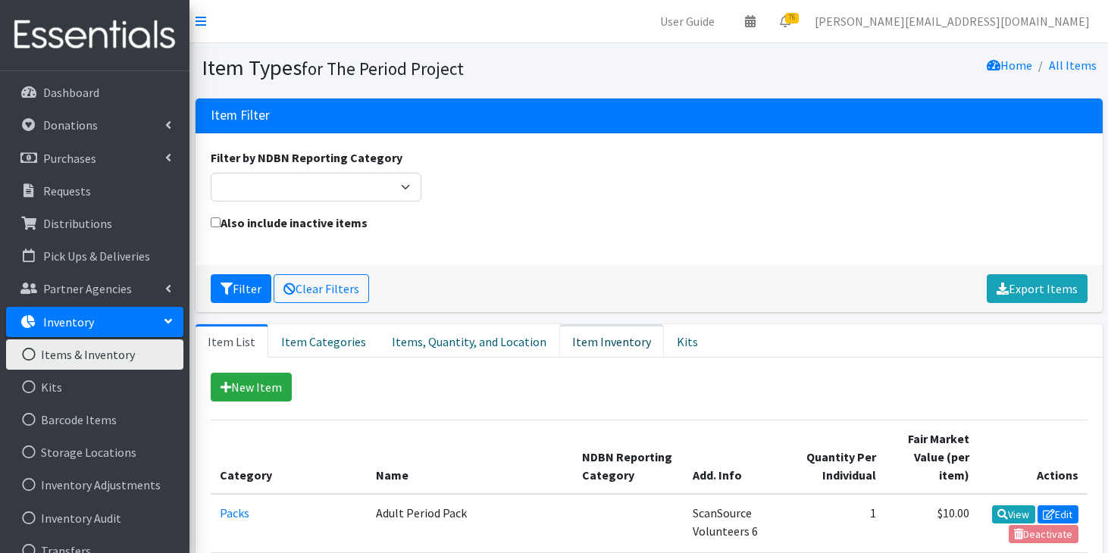
click at [568, 344] on link "Item Inventory" at bounding box center [611, 340] width 105 height 33
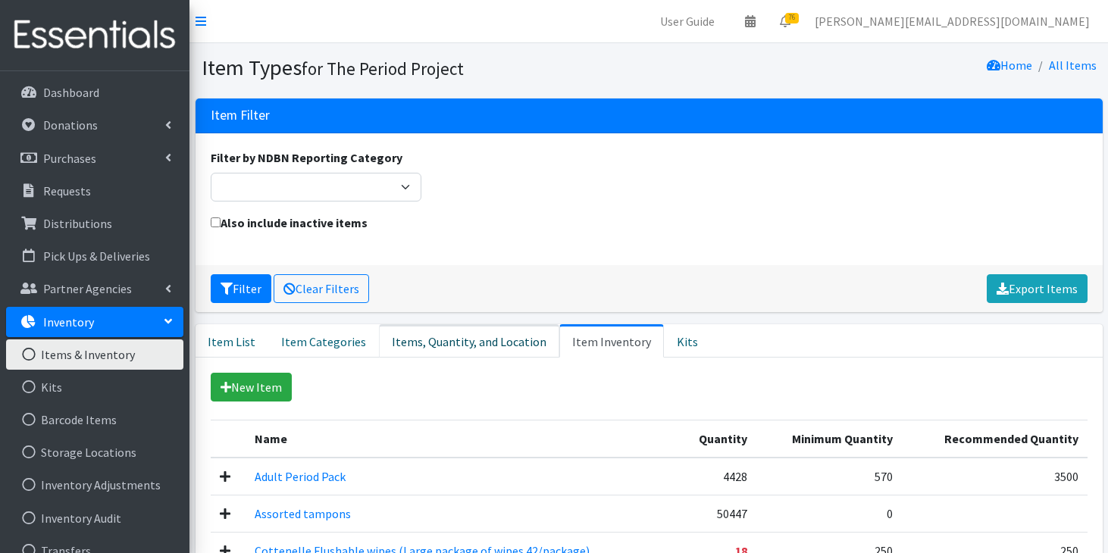
click at [473, 346] on link "Items, Quantity, and Location" at bounding box center [469, 340] width 180 height 33
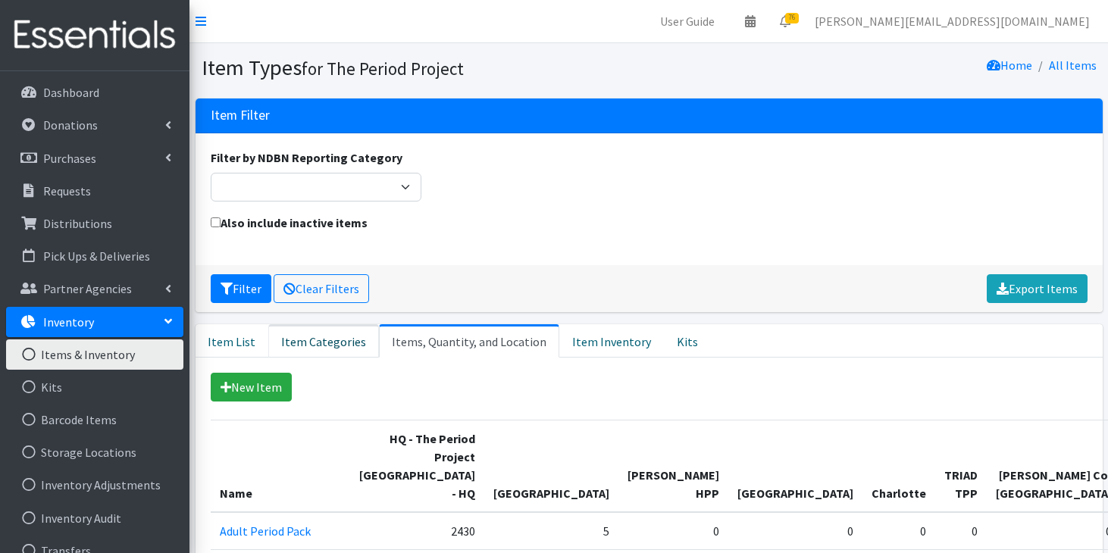
click at [347, 348] on link "Item Categories" at bounding box center [323, 340] width 111 height 33
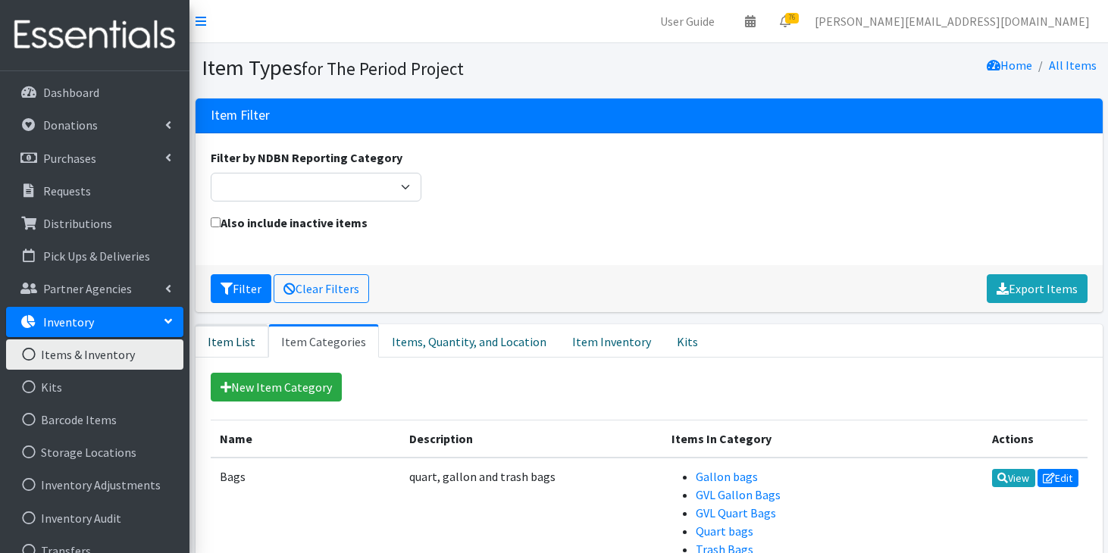
click at [254, 336] on link "Item List" at bounding box center [232, 340] width 73 height 33
